Goal: Obtain resource: Obtain resource

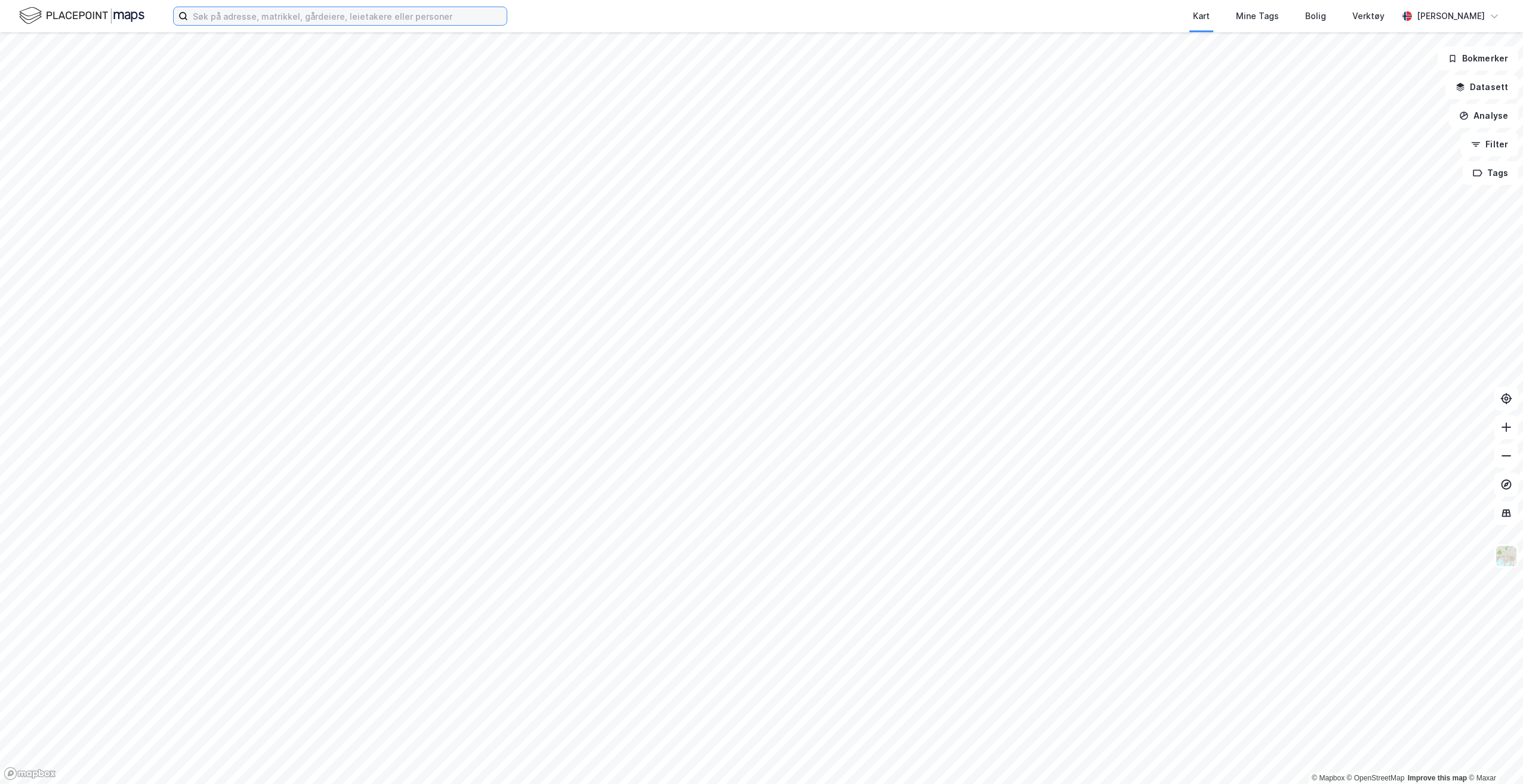
click at [405, 17] on input at bounding box center [347, 16] width 319 height 18
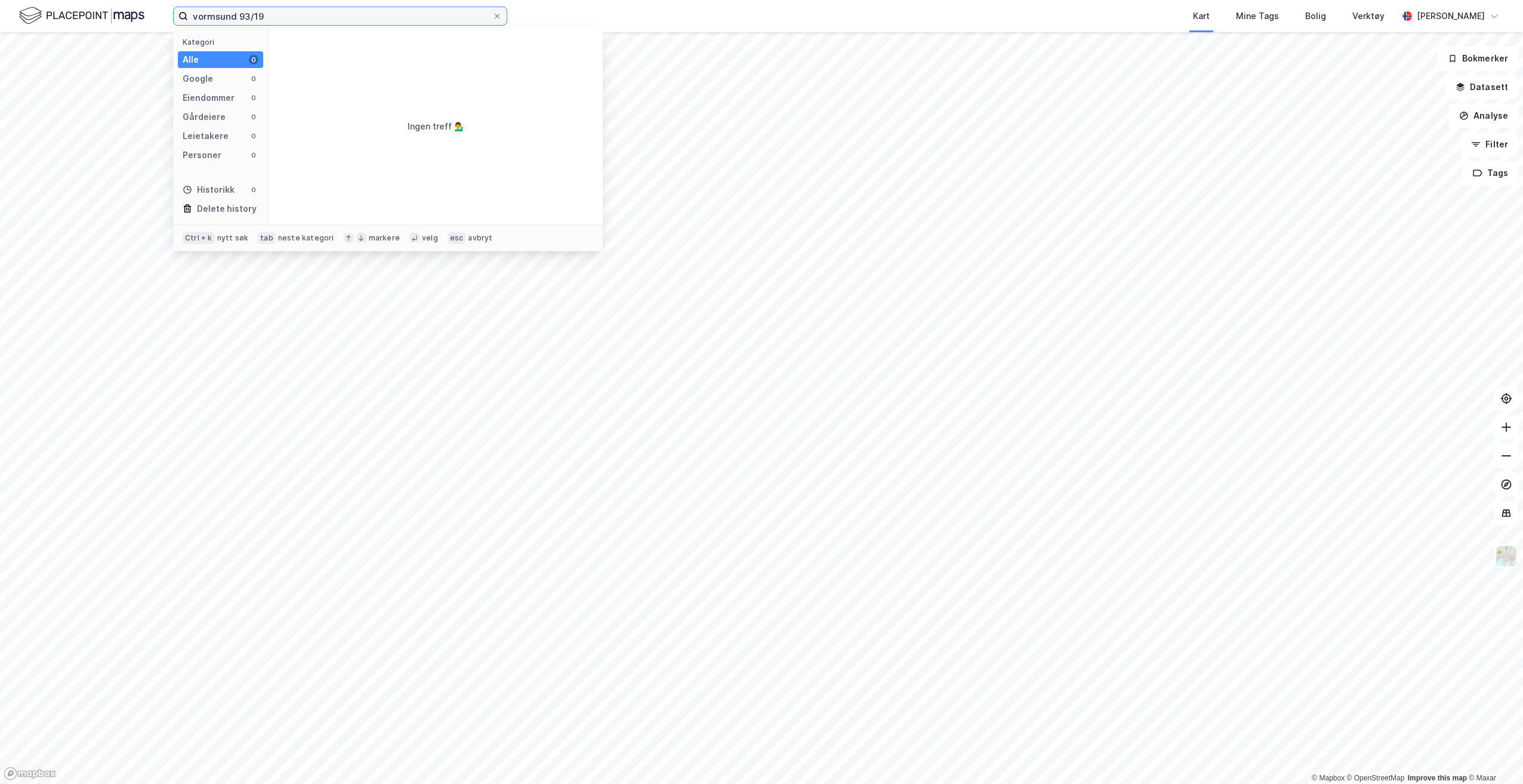
click at [213, 16] on input "vormsund 93/19" at bounding box center [340, 16] width 304 height 18
type input "nes 93/19"
click at [383, 57] on span "[STREET_ADDRESS]" at bounding box center [342, 59] width 81 height 14
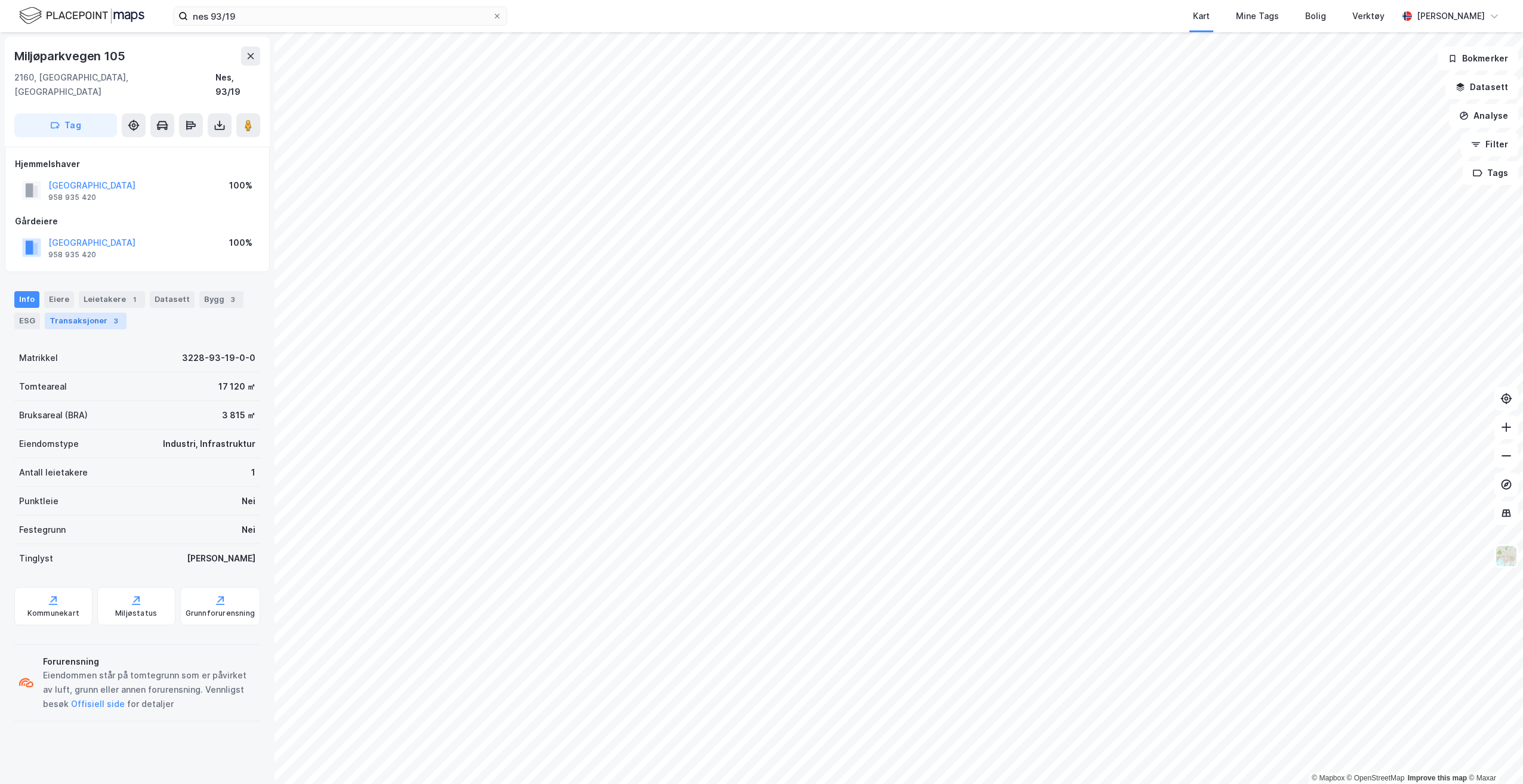
click at [98, 313] on div "Transaksjoner 3" at bounding box center [85, 321] width 82 height 17
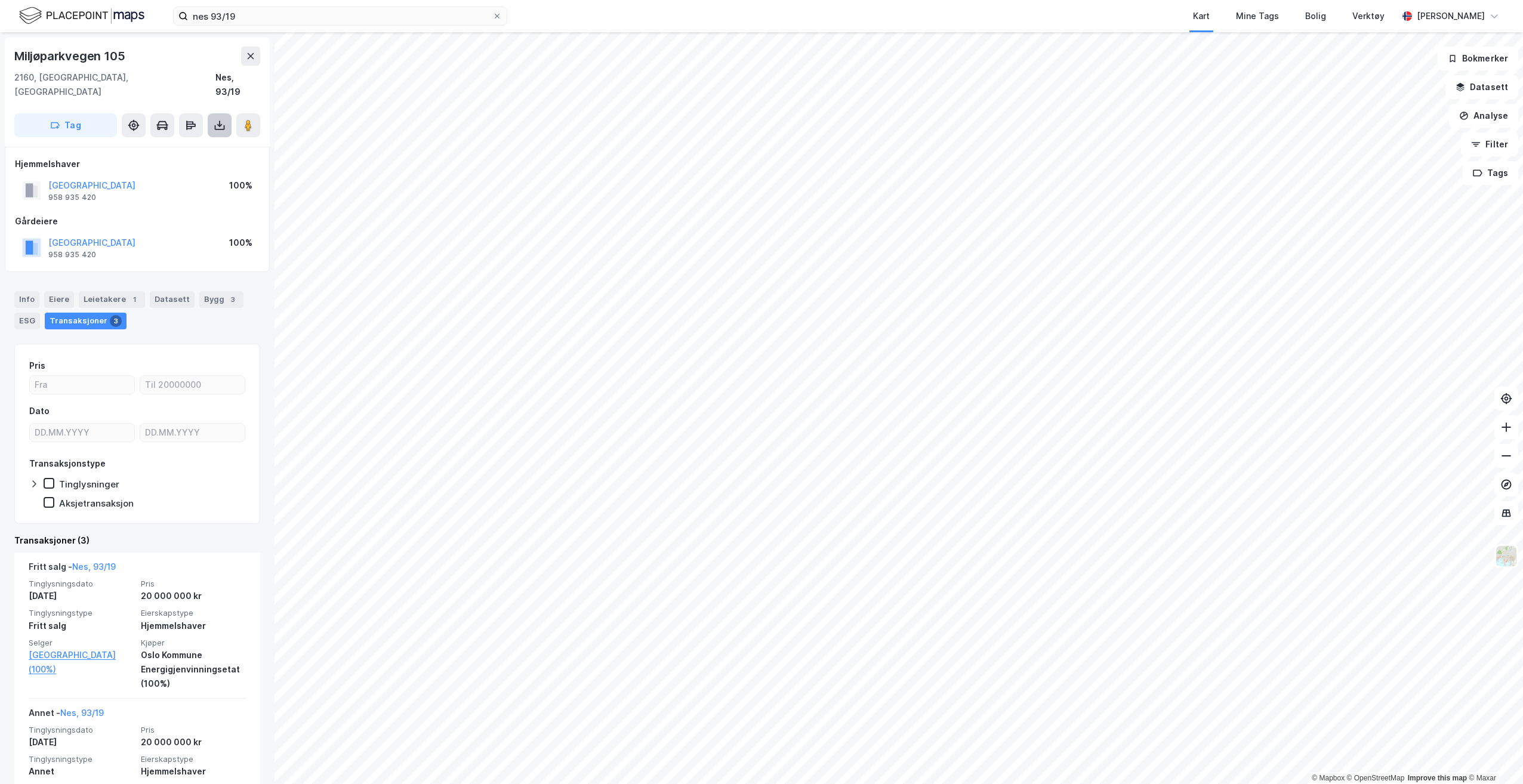
click at [225, 117] on button at bounding box center [220, 125] width 24 height 24
click at [161, 144] on div "Last ned grunnbok" at bounding box center [160, 149] width 69 height 10
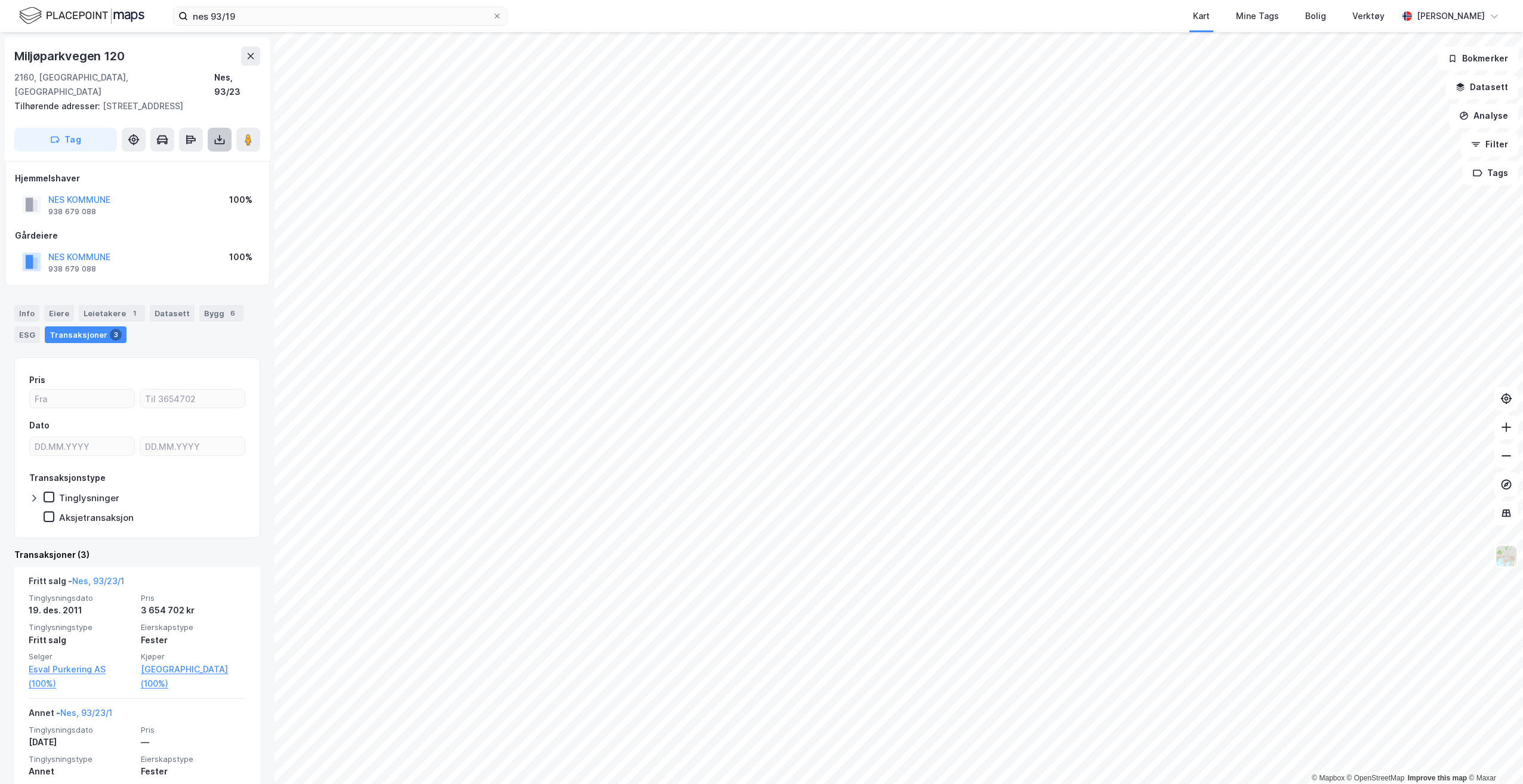
click at [223, 146] on button at bounding box center [220, 139] width 24 height 24
click at [177, 162] on div "Last ned grunnbok" at bounding box center [160, 163] width 69 height 10
